Goal: Task Accomplishment & Management: Complete application form

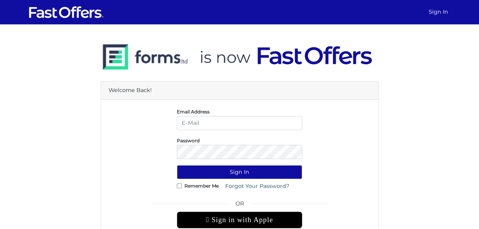
click at [221, 123] on input "email" at bounding box center [239, 123] width 125 height 14
type input "christiangarcia@property.ca"
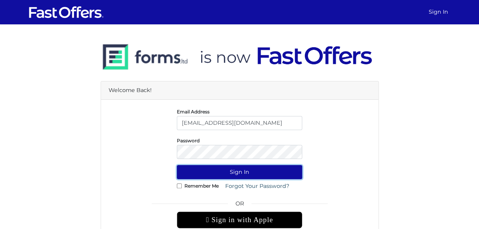
click at [223, 172] on button "Sign In" at bounding box center [239, 172] width 125 height 14
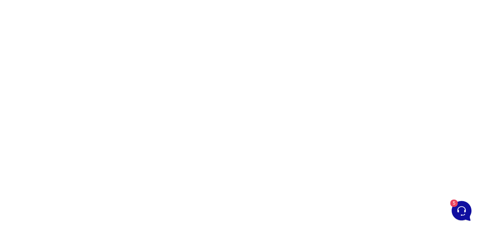
scroll to position [112, 0]
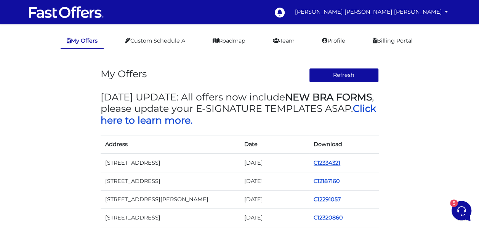
click at [325, 162] on link "C12334321" at bounding box center [327, 163] width 27 height 7
